Goal: Task Accomplishment & Management: Complete application form

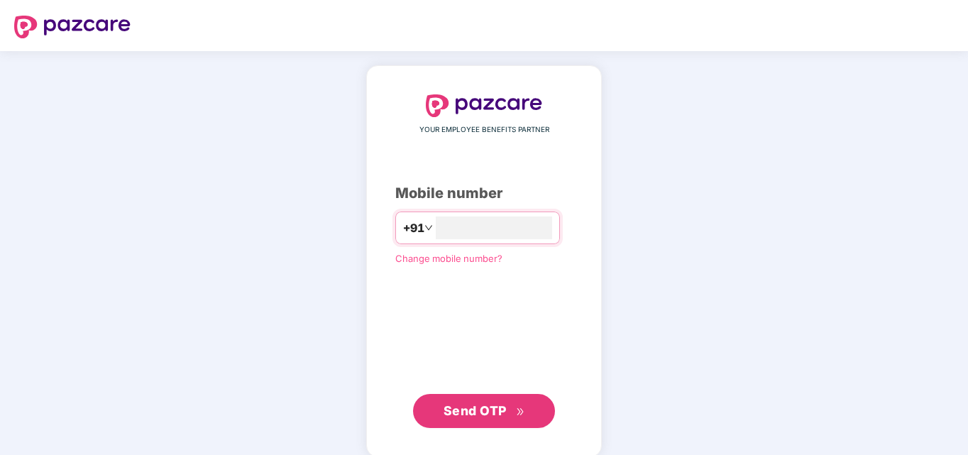
type input "**********"
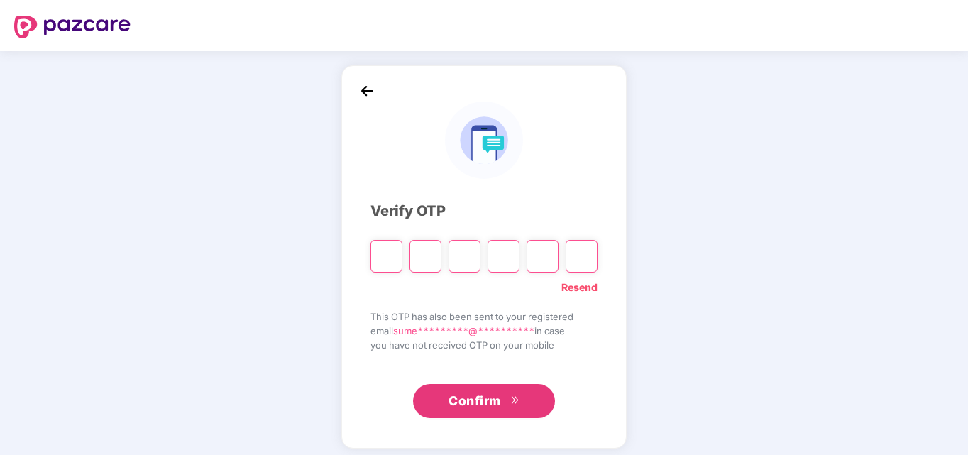
type input "*"
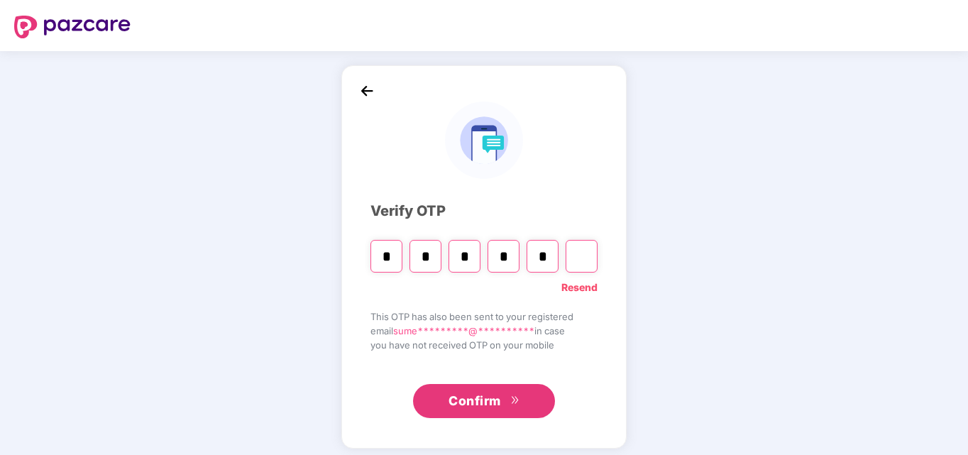
type input "*"
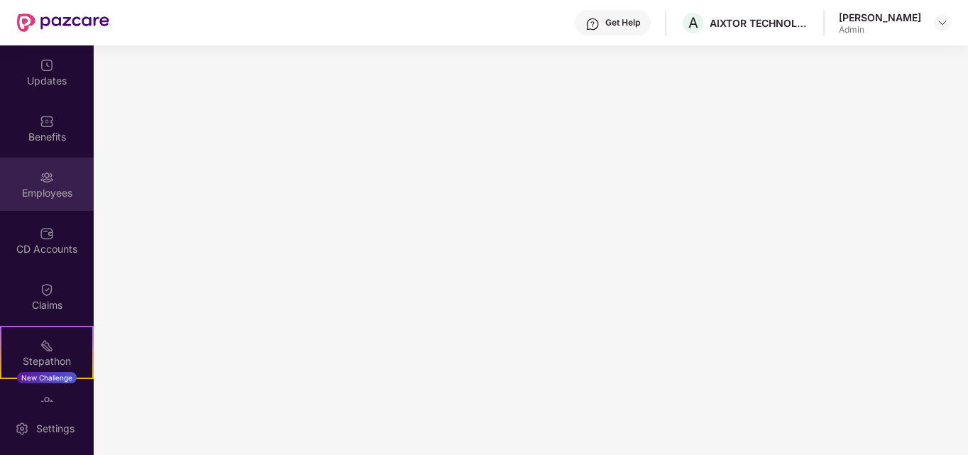
click at [55, 177] on div "Employees" at bounding box center [47, 183] width 94 height 53
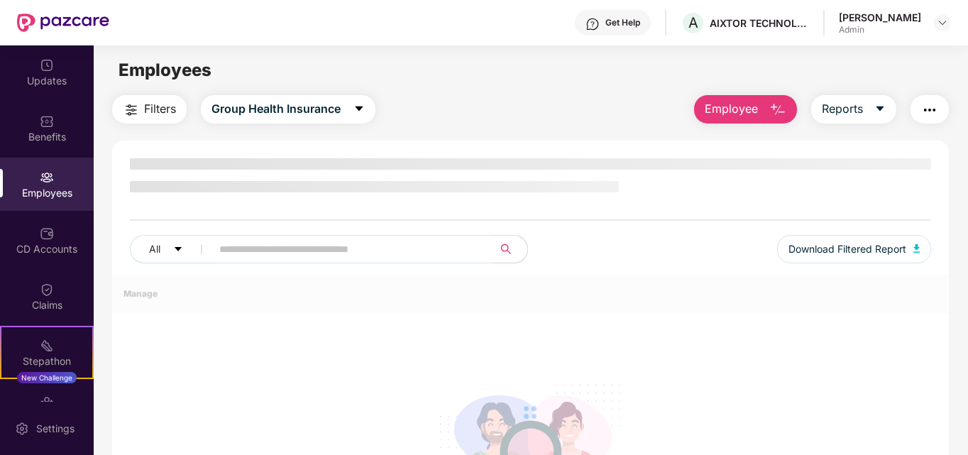
click at [732, 118] on span "Employee" at bounding box center [730, 109] width 53 height 18
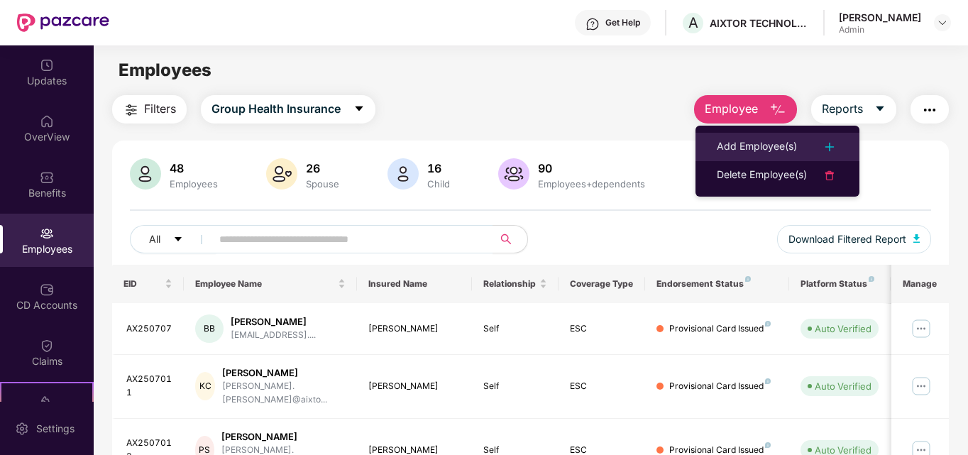
click at [743, 145] on div "Add Employee(s)" at bounding box center [756, 146] width 80 height 17
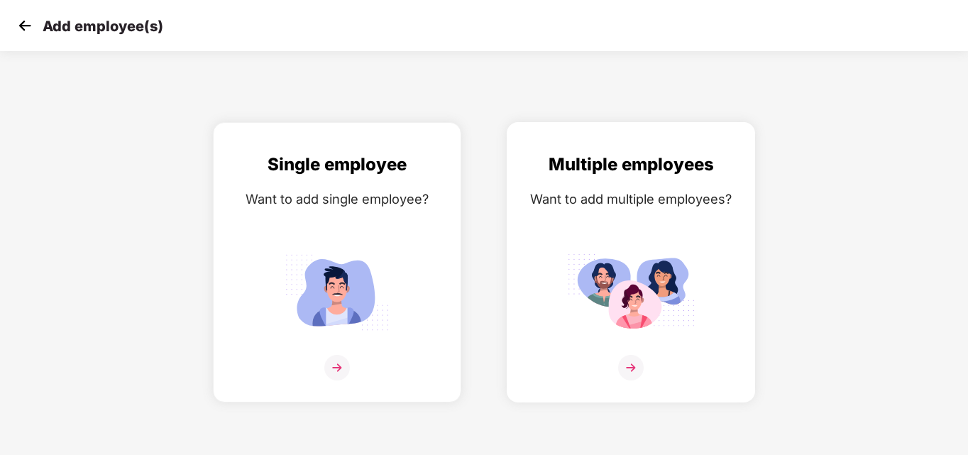
click at [615, 256] on img at bounding box center [631, 292] width 128 height 89
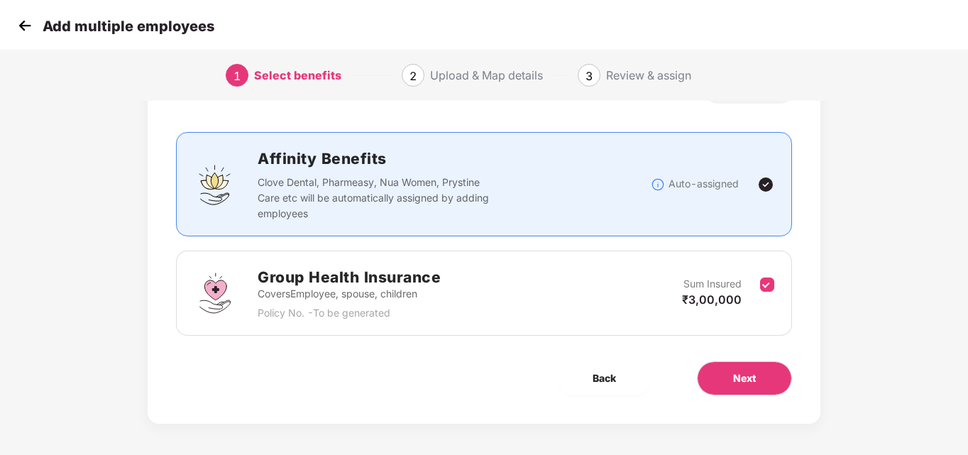
scroll to position [70, 0]
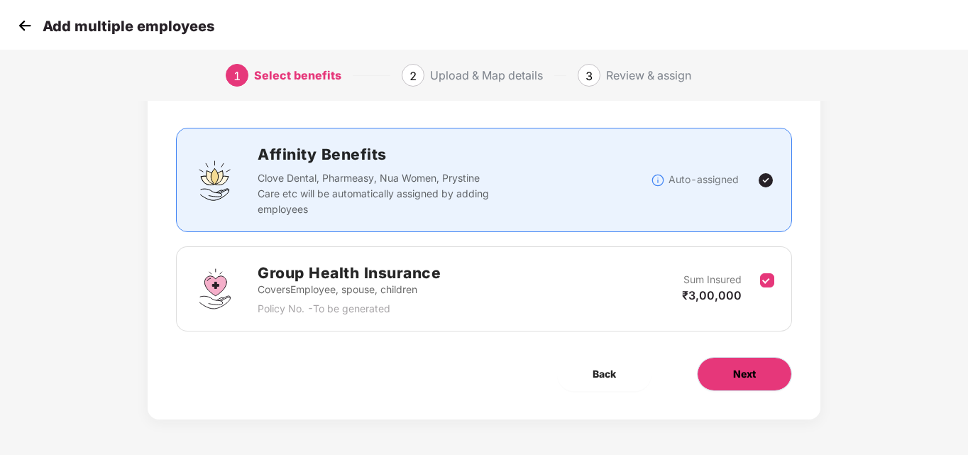
click at [754, 375] on span "Next" at bounding box center [744, 374] width 23 height 16
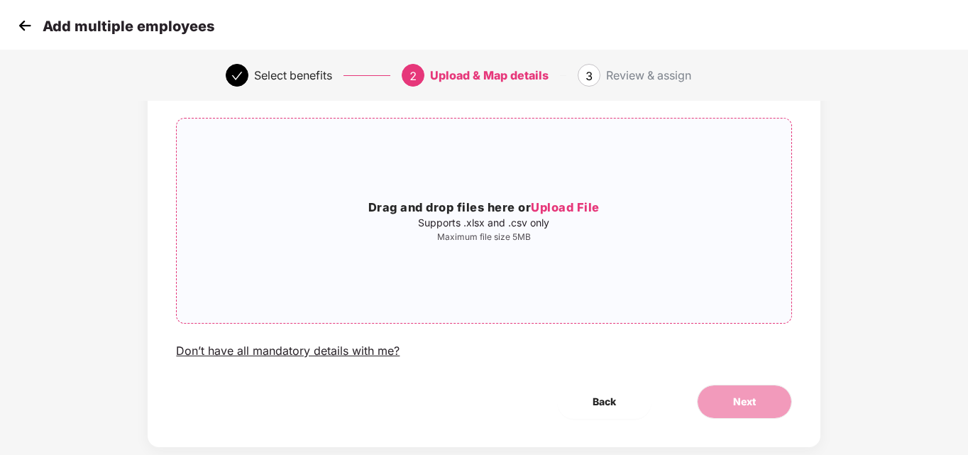
scroll to position [115, 0]
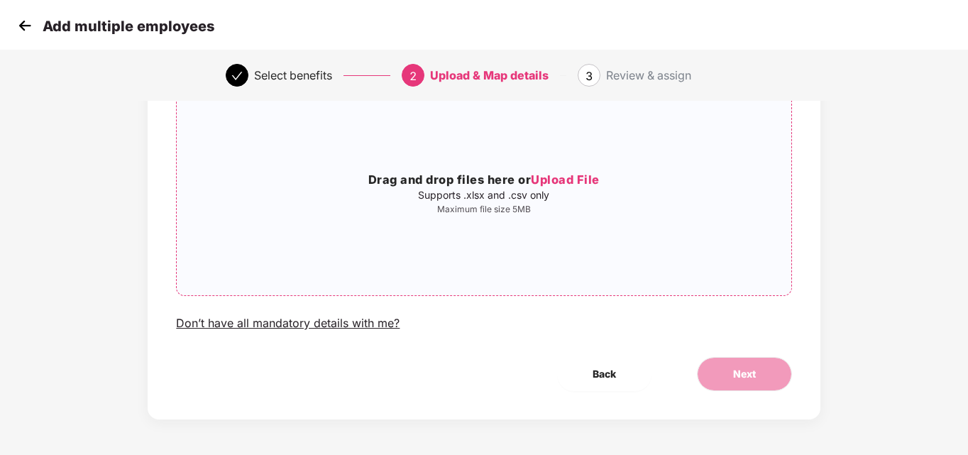
click at [574, 184] on span "Upload File" at bounding box center [565, 179] width 69 height 14
